Goal: Navigation & Orientation: Find specific page/section

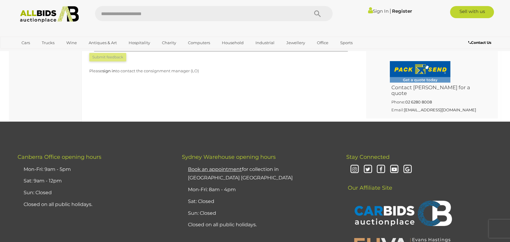
scroll to position [545, 0]
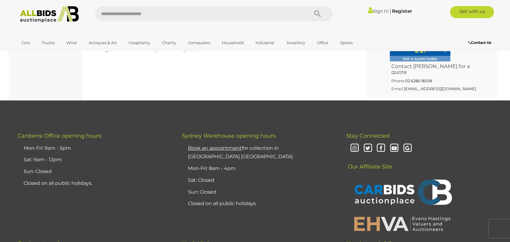
click at [355, 143] on icon at bounding box center [354, 148] width 11 height 11
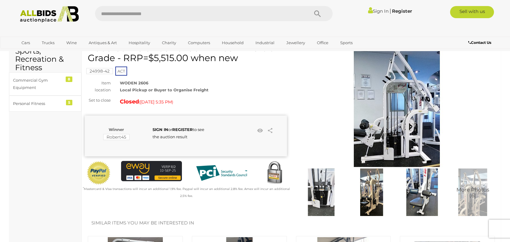
scroll to position [0, 0]
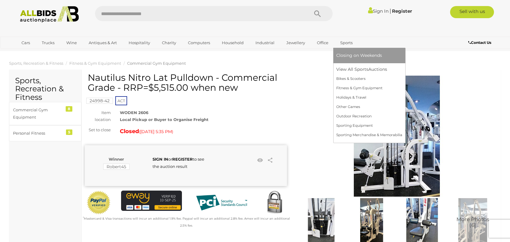
click at [344, 43] on link "Sports" at bounding box center [346, 43] width 20 height 10
click at [364, 69] on link "View All Sports Auctions" at bounding box center [369, 69] width 66 height 9
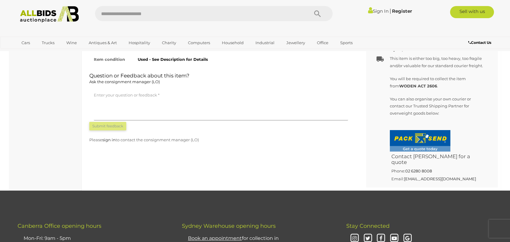
scroll to position [483, 0]
